Goal: Navigation & Orientation: Find specific page/section

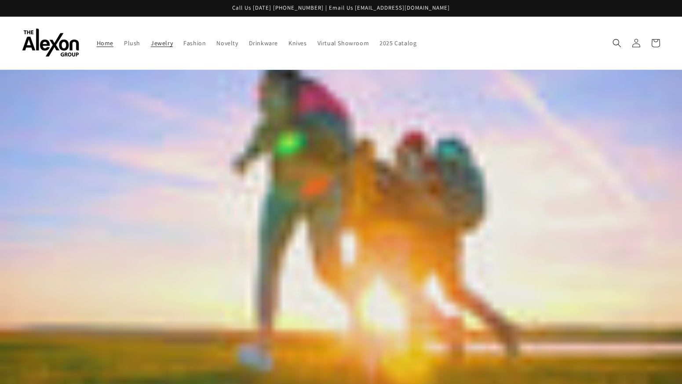
click at [151, 40] on span "Jewelry" at bounding box center [162, 43] width 22 height 8
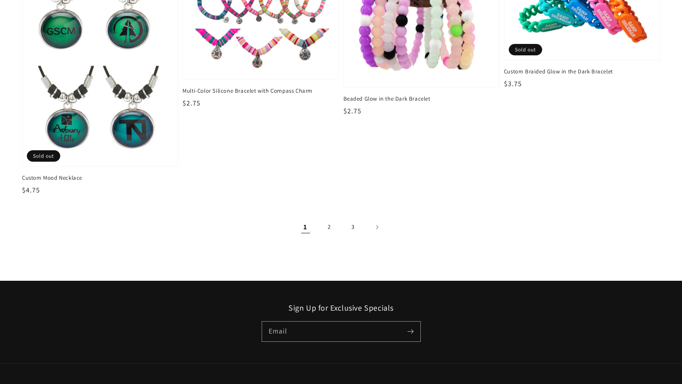
scroll to position [1433, 0]
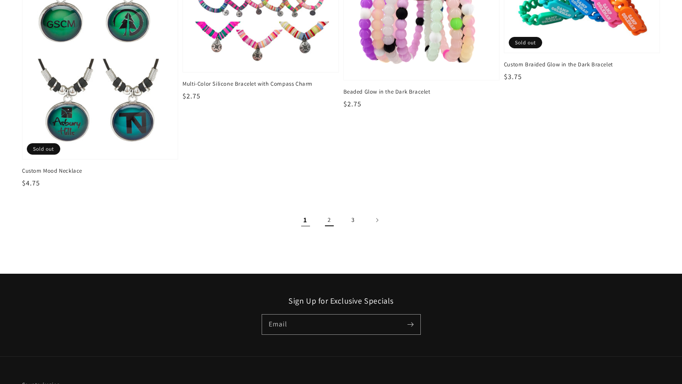
click at [328, 211] on link "2" at bounding box center [329, 220] width 19 height 19
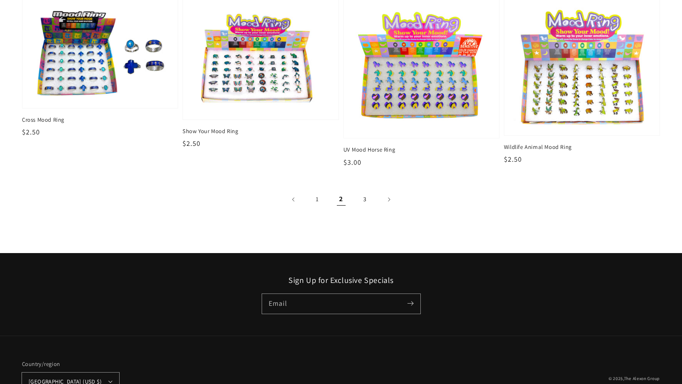
scroll to position [1617, 0]
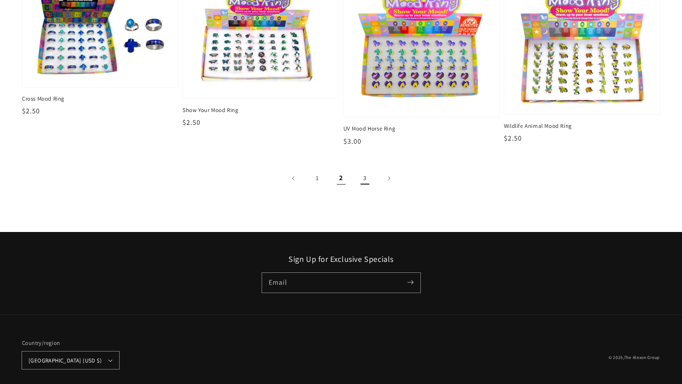
click at [366, 169] on link "3" at bounding box center [364, 178] width 19 height 19
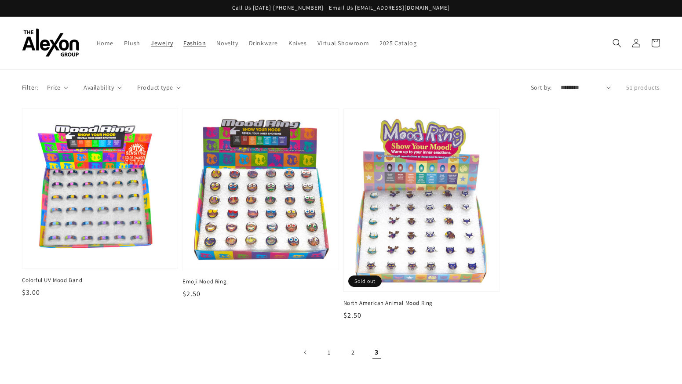
click at [183, 39] on span "Fashion" at bounding box center [194, 43] width 22 height 8
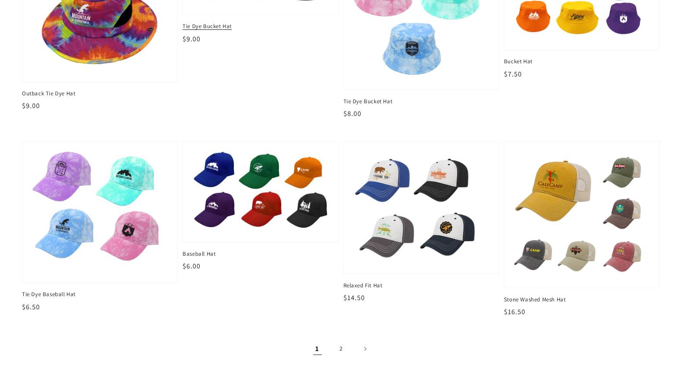
scroll to position [1175, 0]
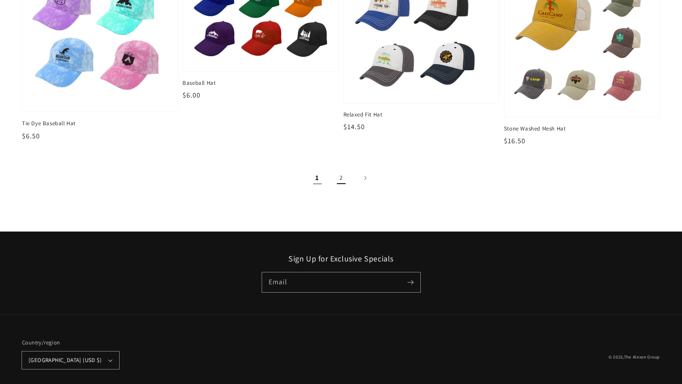
click at [341, 170] on link "2" at bounding box center [341, 177] width 19 height 19
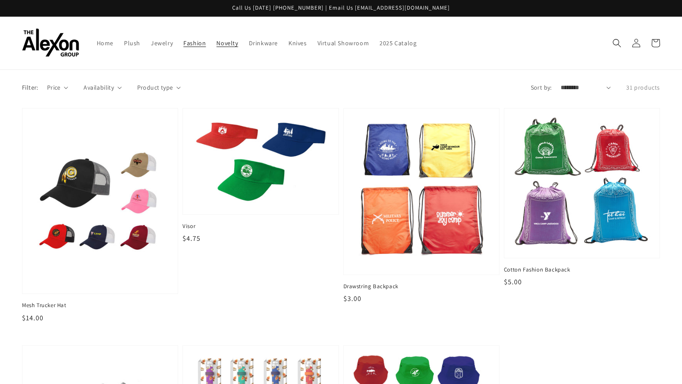
click at [216, 39] on span "Novelty" at bounding box center [227, 43] width 22 height 8
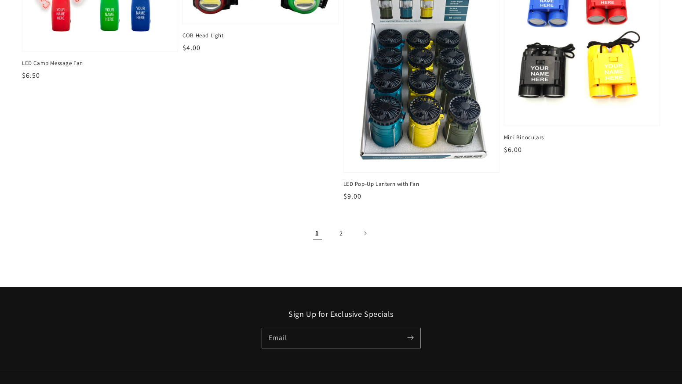
scroll to position [1348, 0]
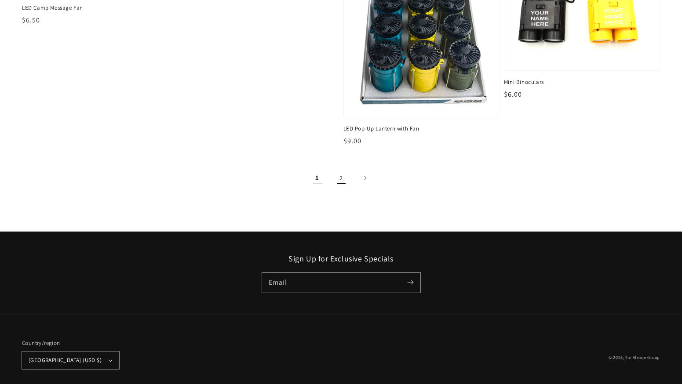
click at [341, 175] on link "2" at bounding box center [341, 177] width 19 height 19
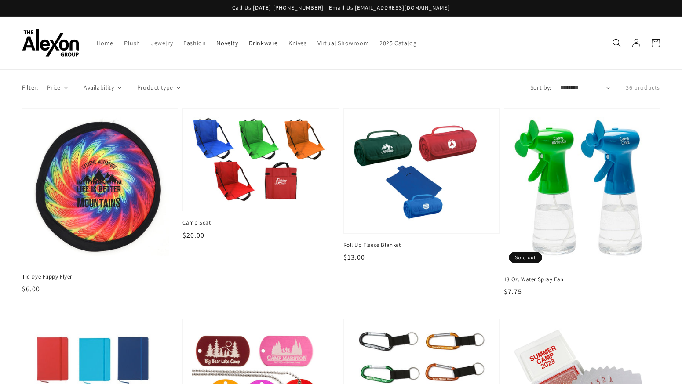
click at [249, 39] on span "Drinkware" at bounding box center [263, 43] width 29 height 8
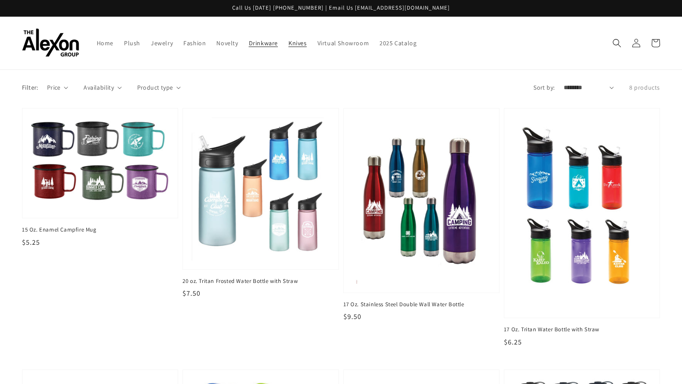
click at [289, 39] on span "Knives" at bounding box center [298, 43] width 18 height 8
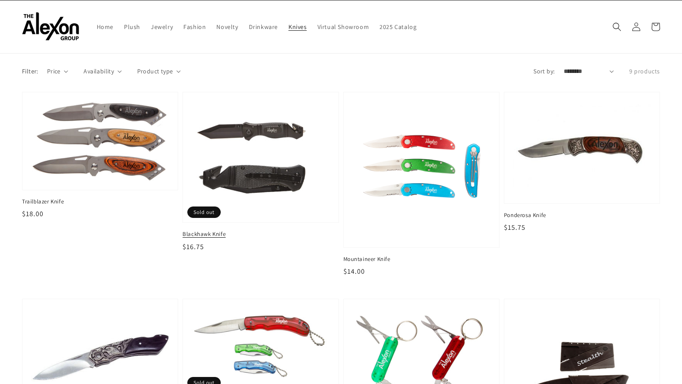
scroll to position [15, 0]
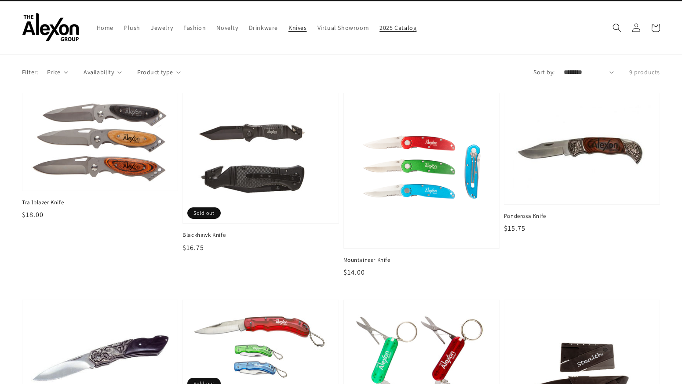
click at [380, 24] on span "2025 Catalog" at bounding box center [398, 28] width 37 height 8
